Goal: Transaction & Acquisition: Book appointment/travel/reservation

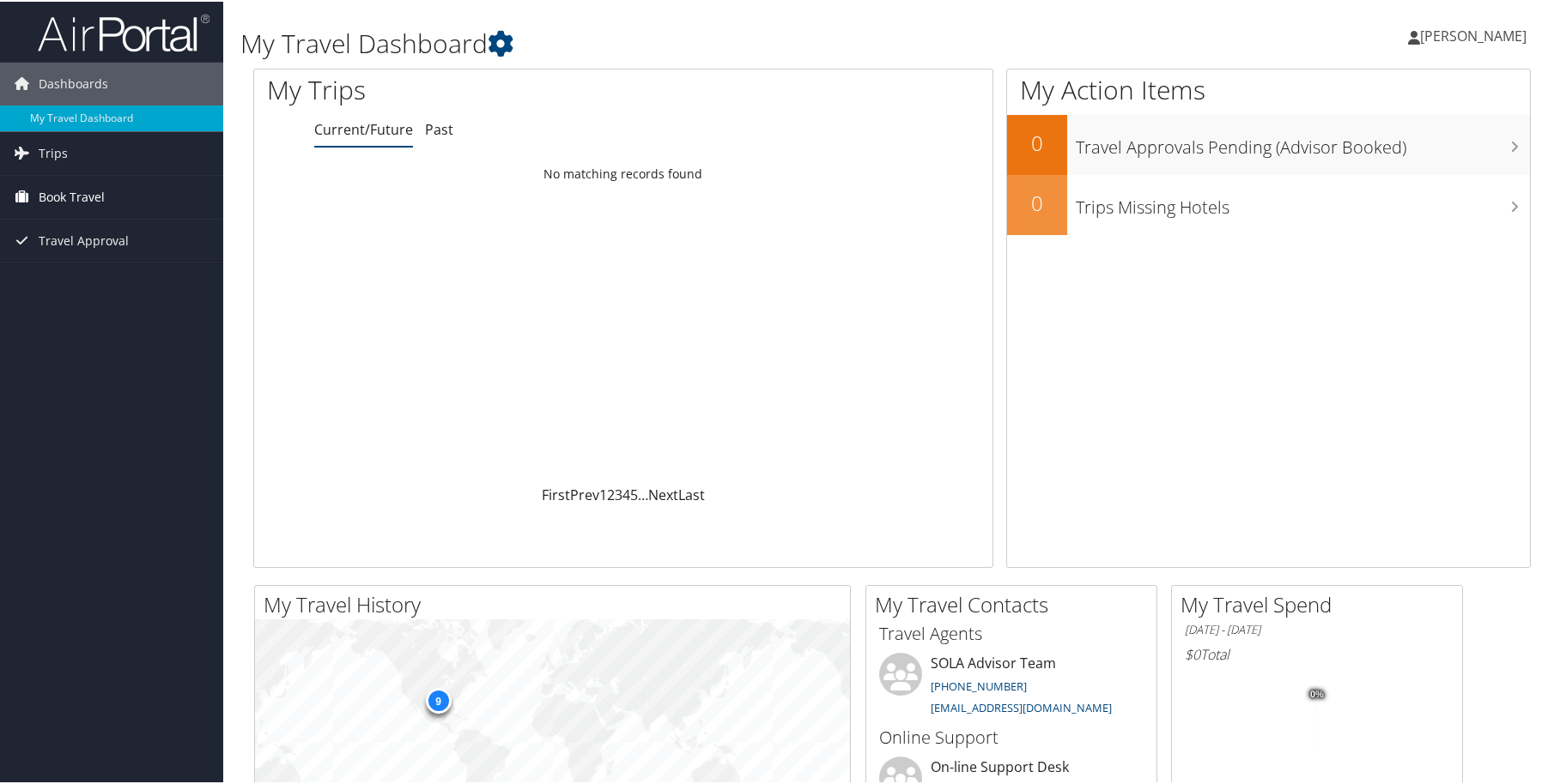
click at [82, 197] on span "Book Travel" at bounding box center [71, 195] width 66 height 43
click at [58, 194] on span "Book Travel" at bounding box center [71, 195] width 66 height 43
click at [84, 194] on span "Book Travel" at bounding box center [71, 195] width 66 height 43
click at [69, 252] on link "Book/Manage Online Trips" at bounding box center [111, 256] width 223 height 26
